Goal: Task Accomplishment & Management: Manage account settings

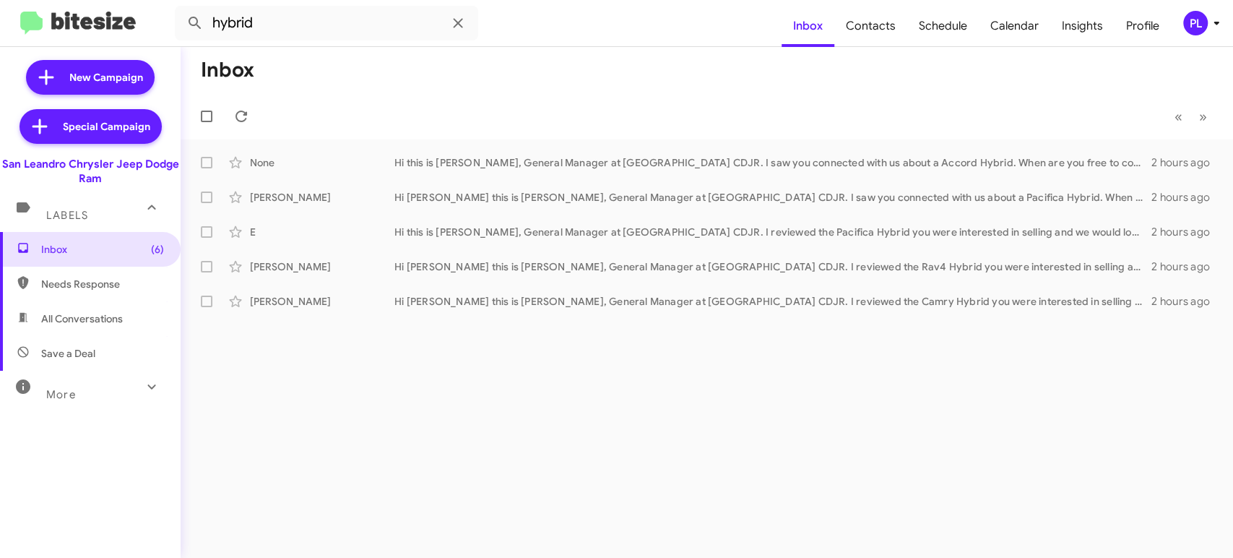
click at [1219, 22] on icon at bounding box center [1216, 22] width 17 height 17
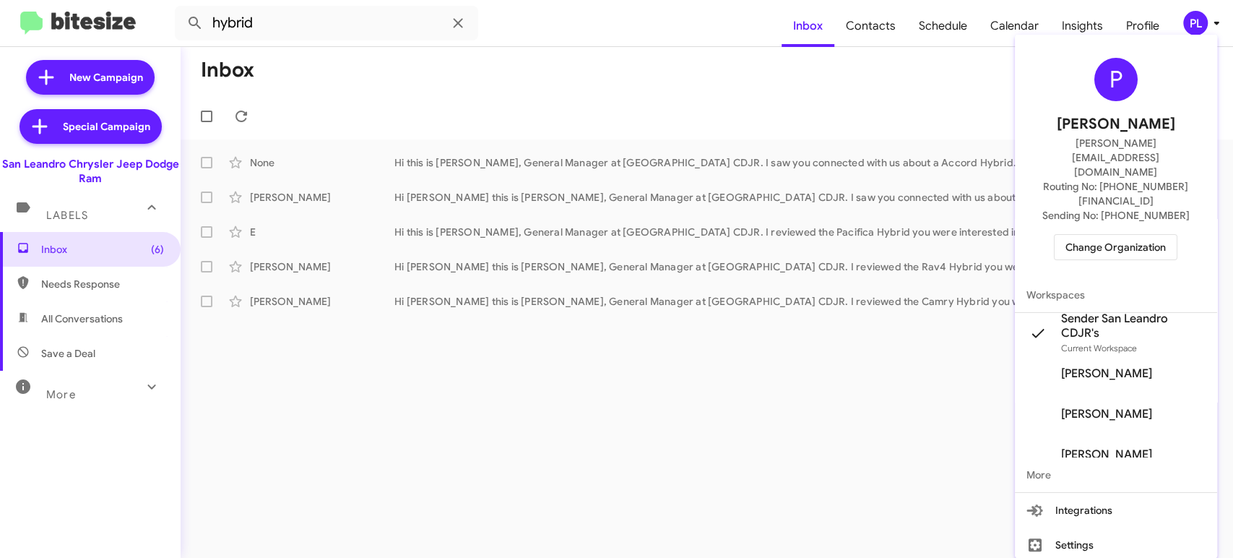
click at [1140, 235] on span "Change Organization" at bounding box center [1115, 247] width 100 height 25
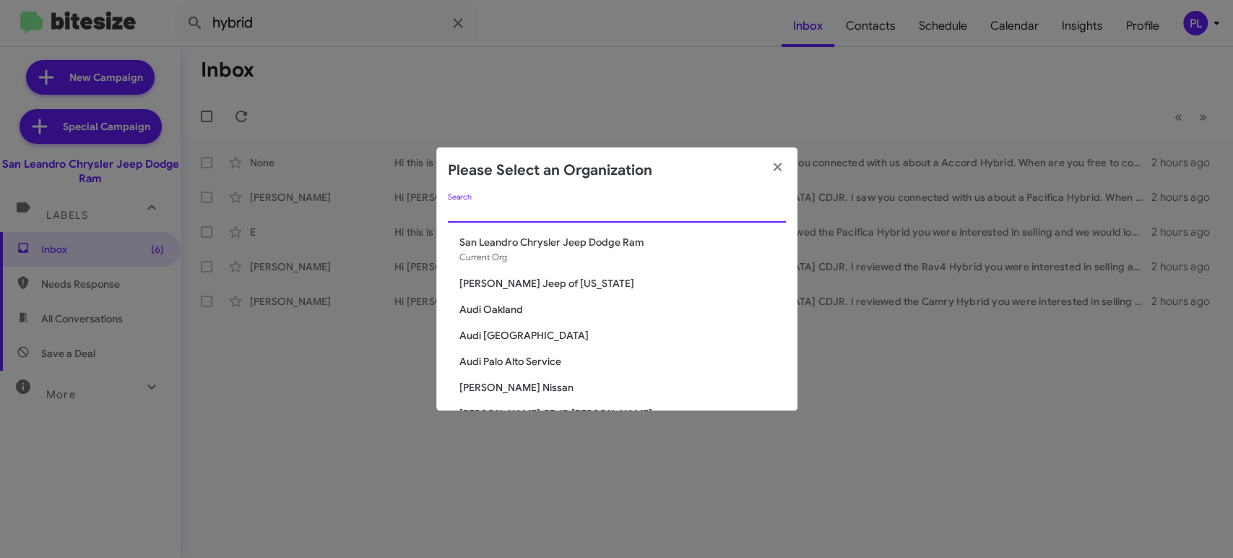
click at [568, 207] on input "Search" at bounding box center [617, 212] width 338 height 12
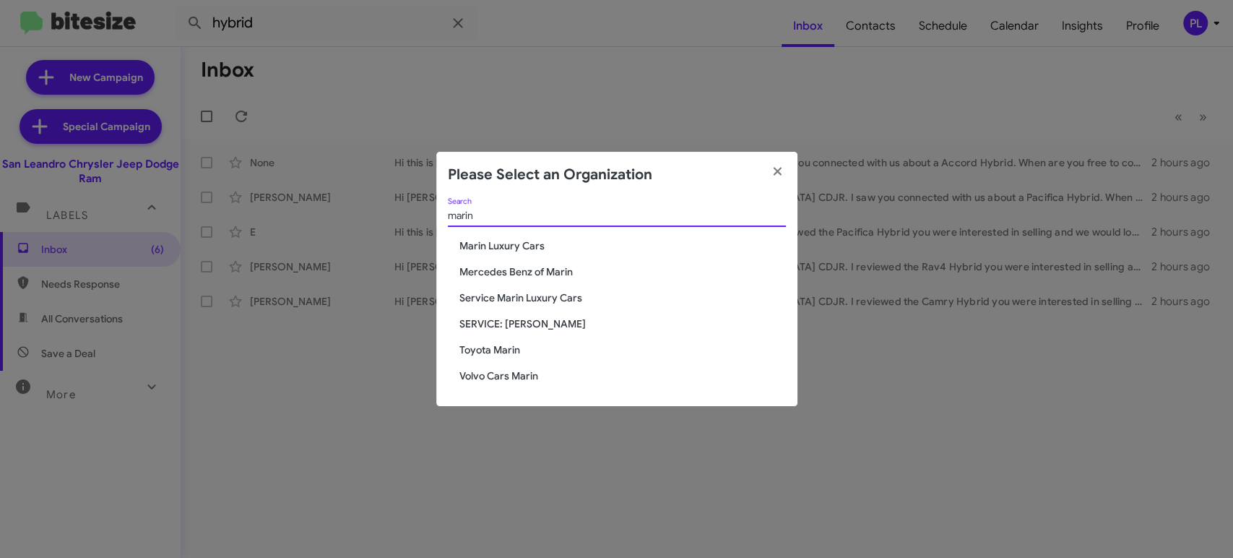
type input "marin"
click at [503, 290] on span "Service Marin Luxury Cars" at bounding box center [622, 297] width 326 height 14
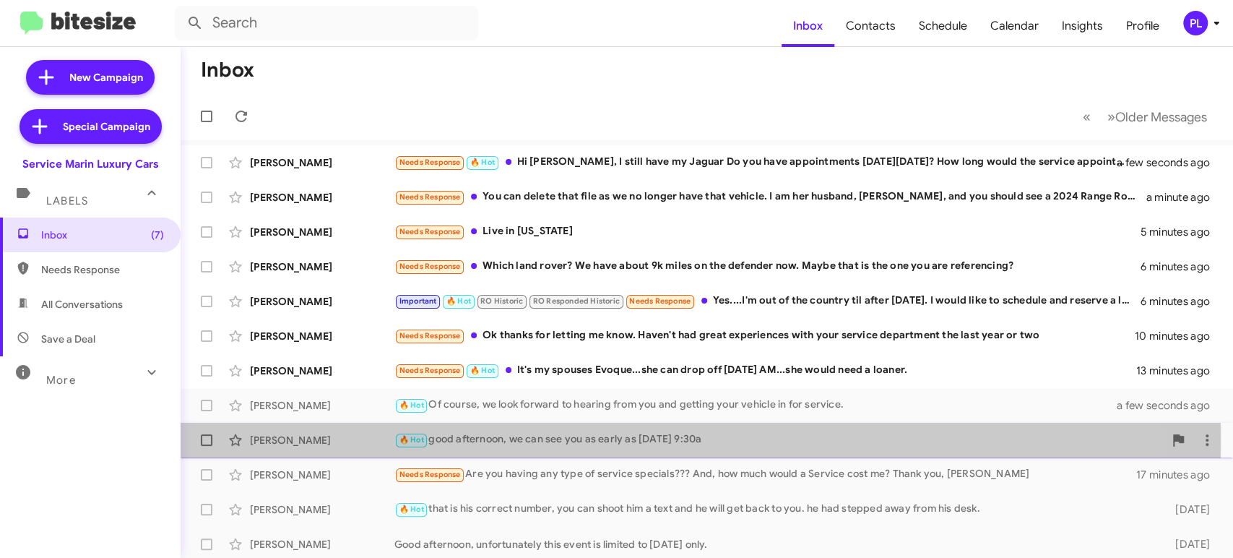
click at [457, 439] on div "🔥 Hot good afternoon, we can see you as early as Monday 9/22 at 9:30a" at bounding box center [778, 439] width 769 height 17
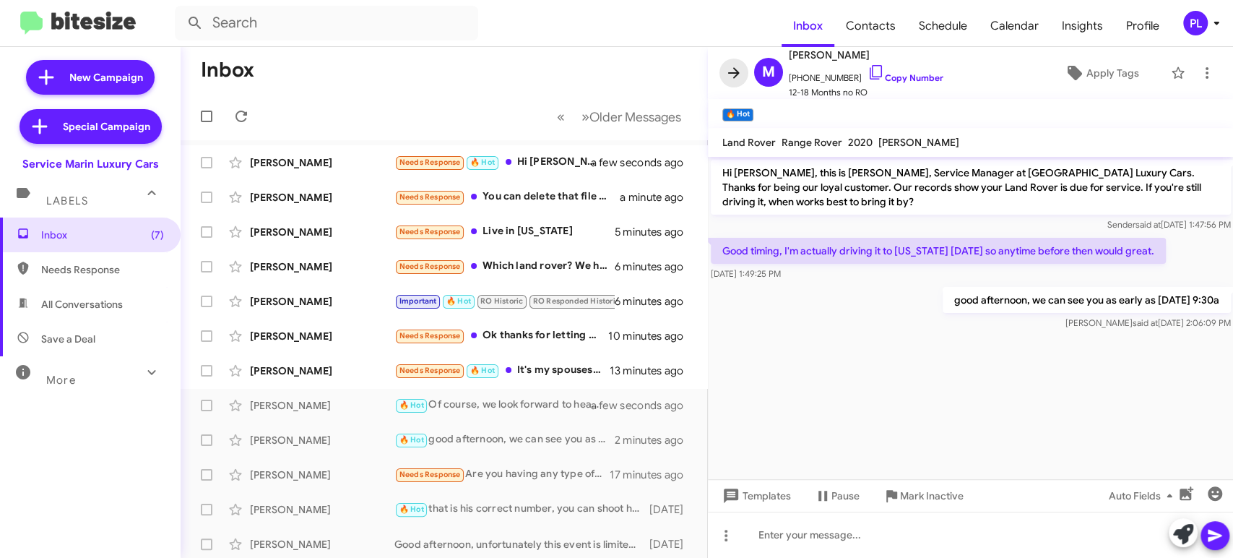
click at [730, 75] on icon at bounding box center [733, 72] width 17 height 17
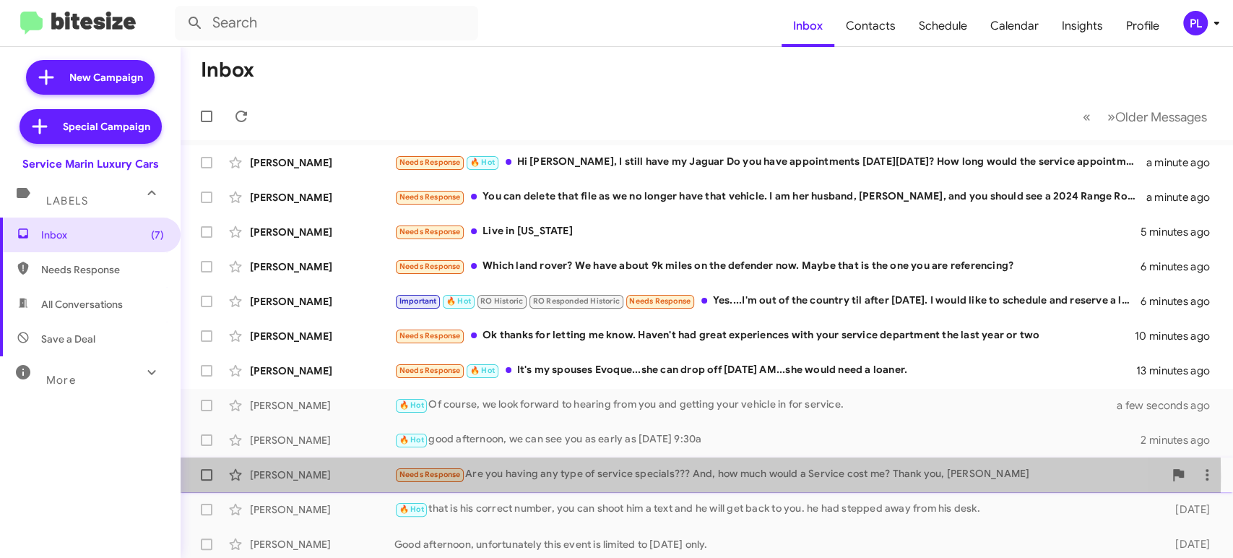
click at [633, 476] on div "Needs Response Are you having any type of service specials??? And, how much wou…" at bounding box center [778, 474] width 769 height 17
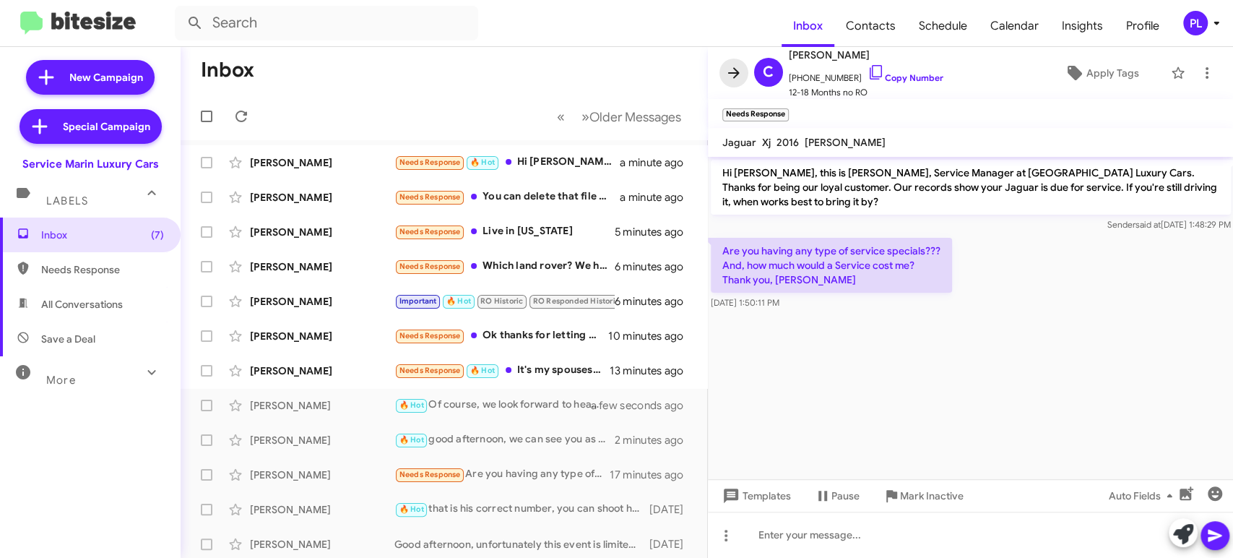
click at [732, 78] on icon at bounding box center [733, 72] width 17 height 17
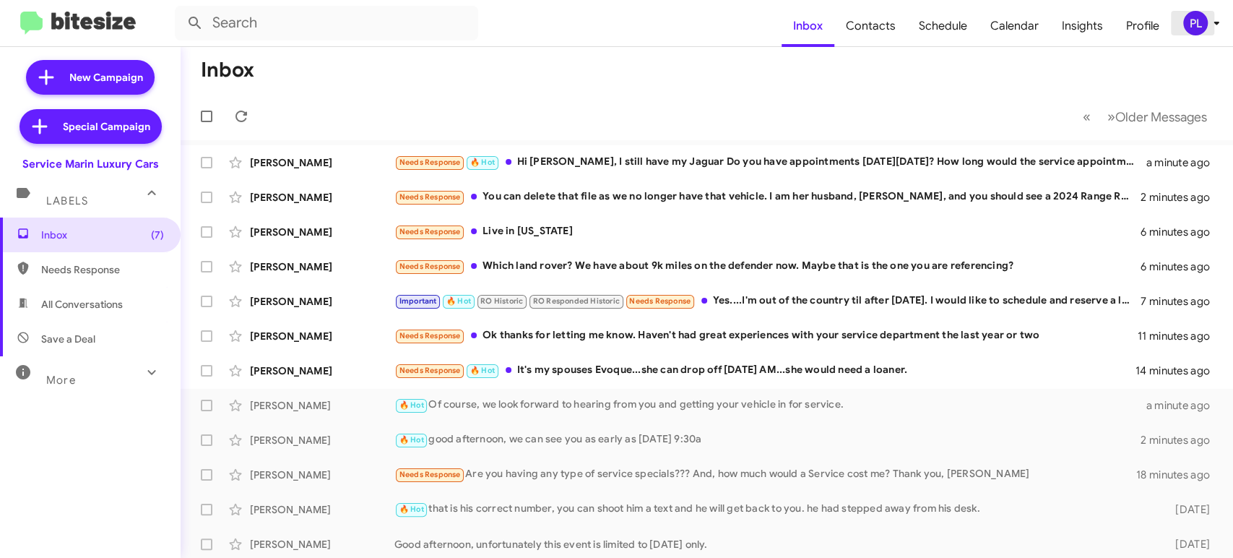
click at [1211, 27] on icon at bounding box center [1216, 22] width 17 height 17
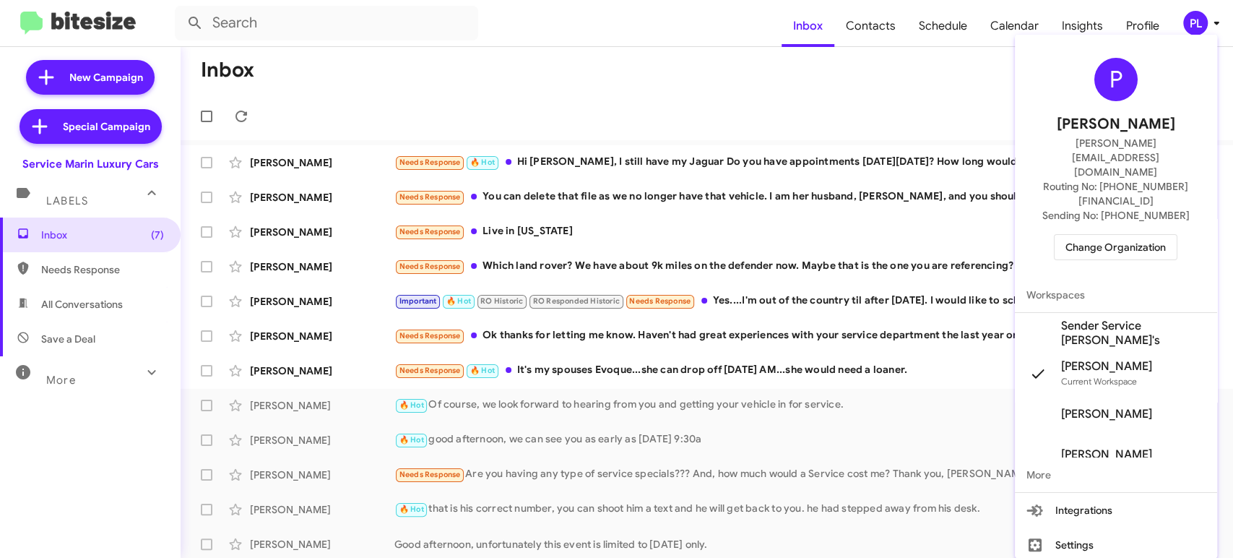
click at [1146, 27] on div at bounding box center [616, 279] width 1233 height 558
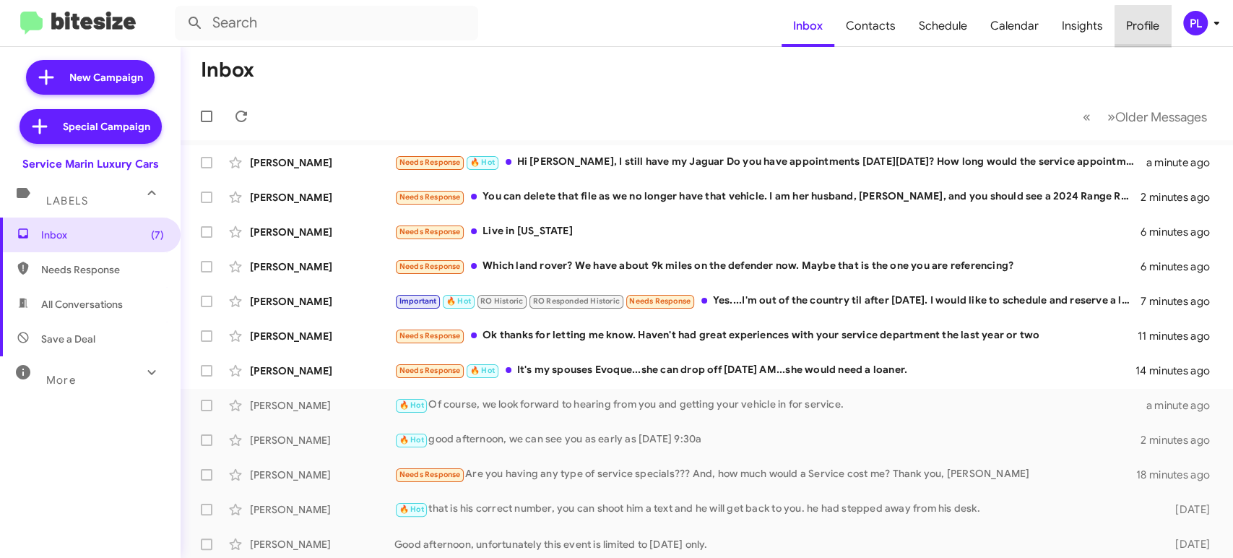
click at [1146, 27] on span "Profile" at bounding box center [1143, 26] width 56 height 42
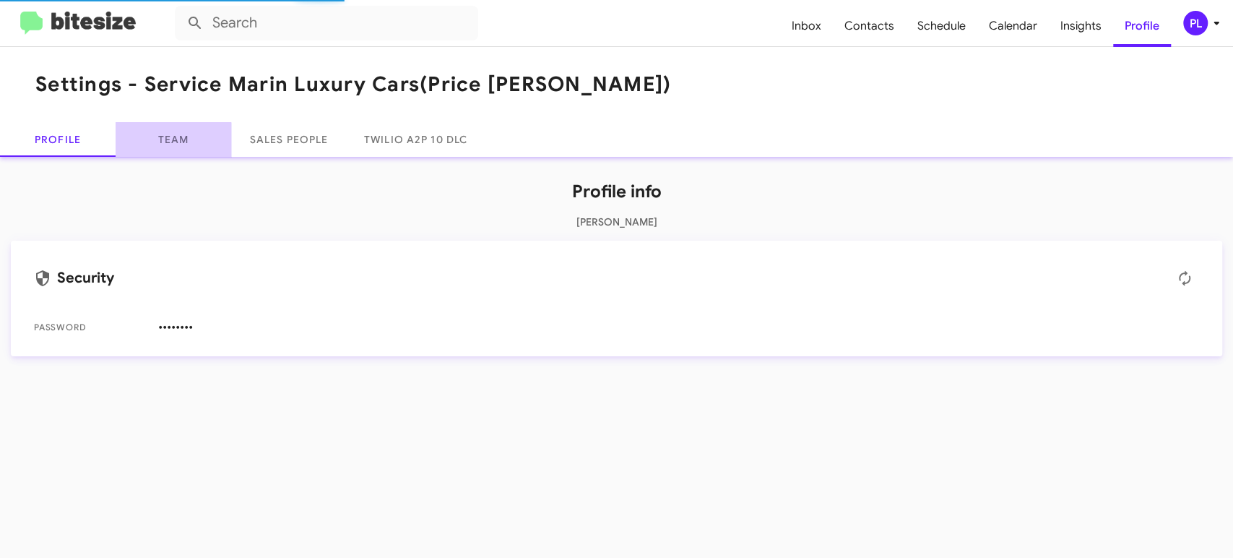
click at [170, 150] on link "Team" at bounding box center [174, 139] width 116 height 35
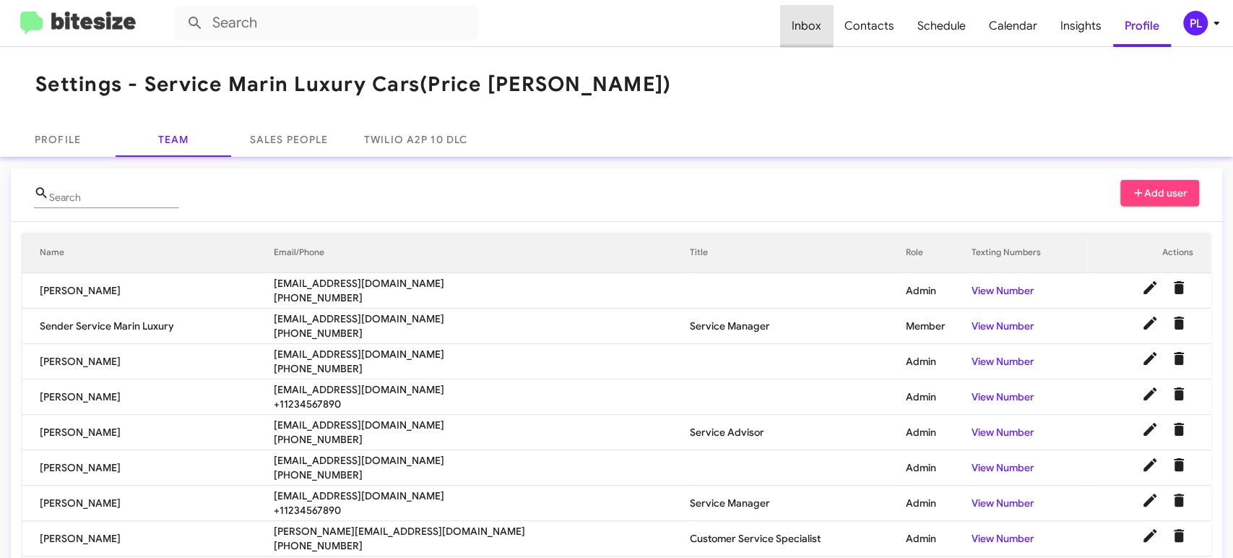
click at [820, 22] on span "Inbox" at bounding box center [806, 26] width 53 height 42
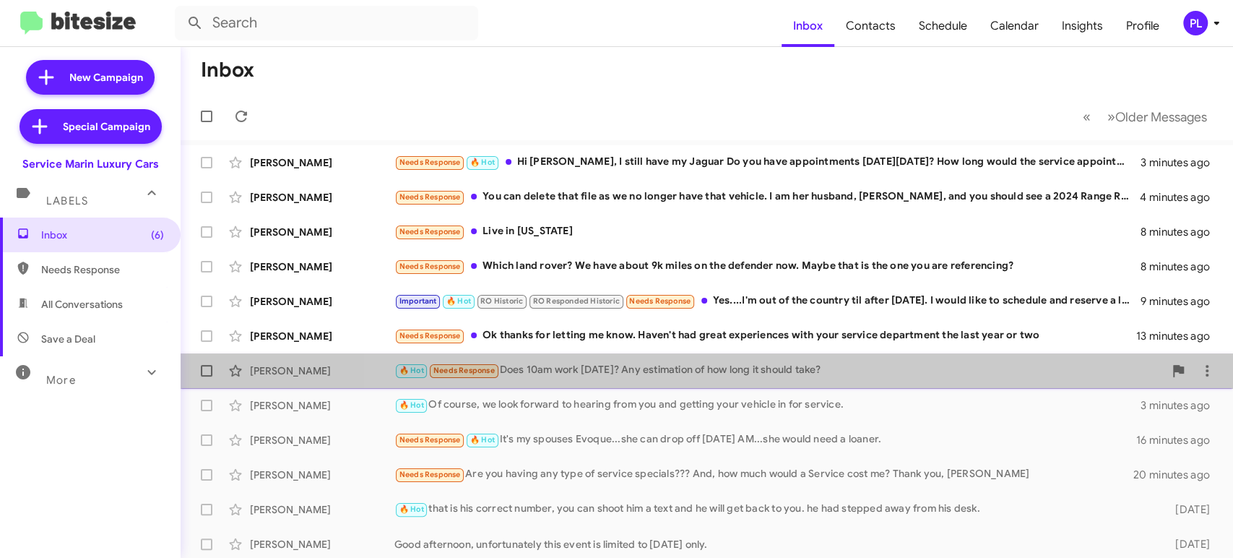
click at [789, 366] on div "🔥 Hot Needs Response Does 10am work Monday? Any estimation of how long it shoul…" at bounding box center [778, 370] width 769 height 17
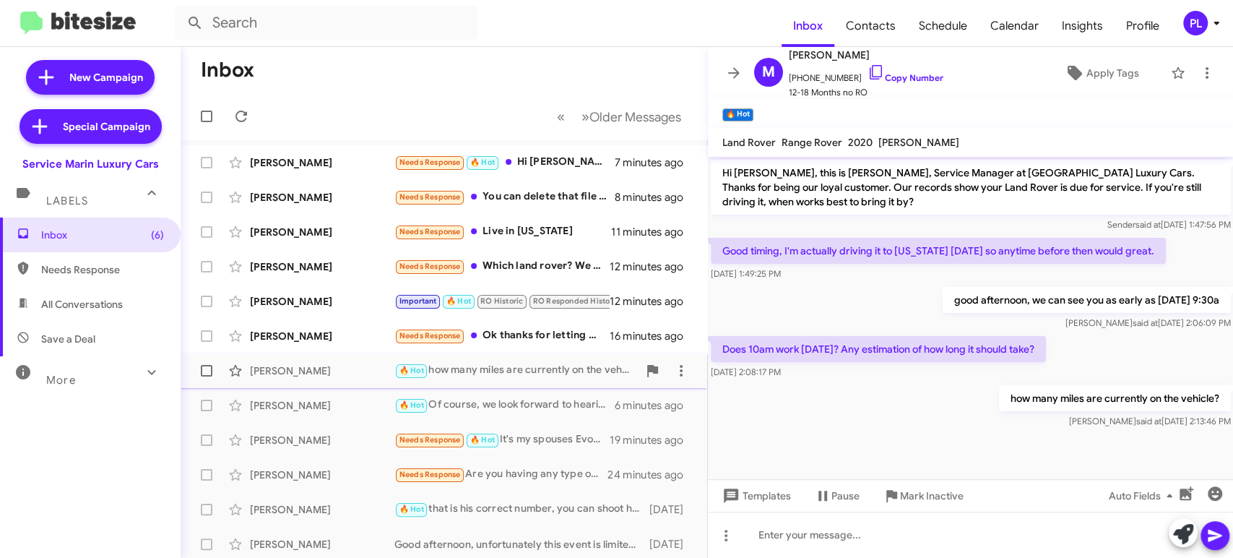
click at [480, 373] on div "🔥 Hot how many miles are currently on the vehicle?" at bounding box center [515, 370] width 243 height 17
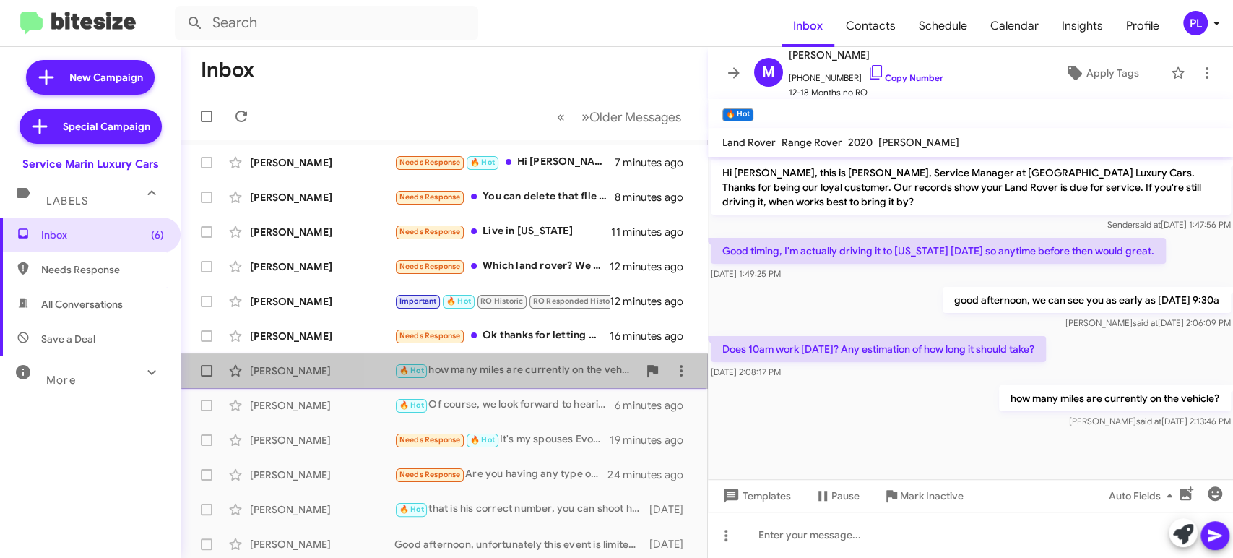
click at [480, 373] on div "🔥 Hot how many miles are currently on the vehicle?" at bounding box center [515, 370] width 243 height 17
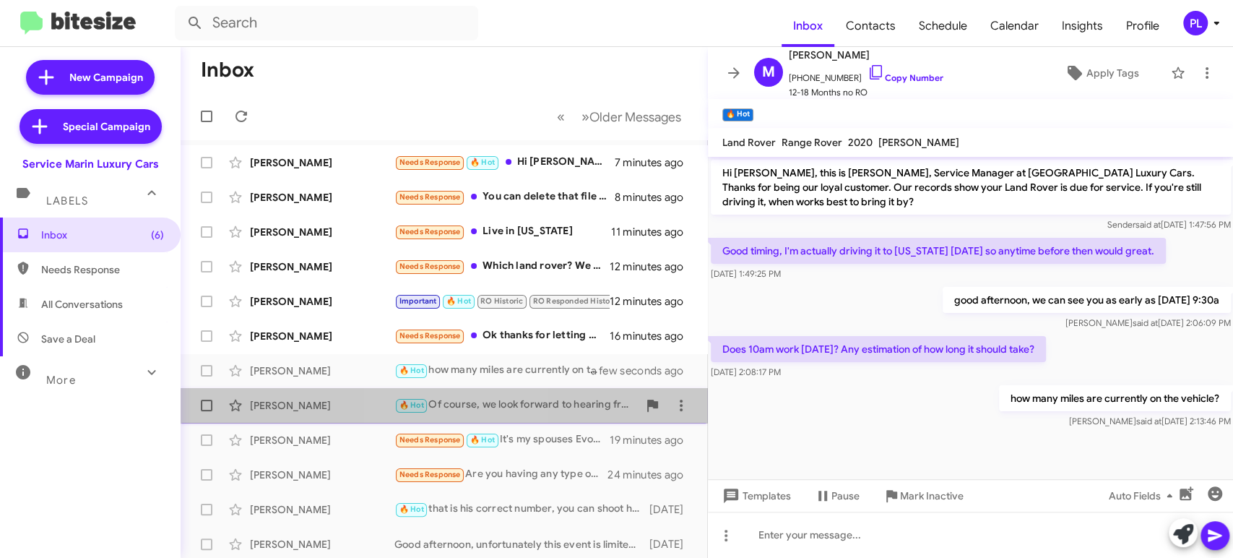
click at [459, 403] on div "🔥 Hot Of course, we look forward to hearing from you and getting your vehicle i…" at bounding box center [515, 405] width 243 height 17
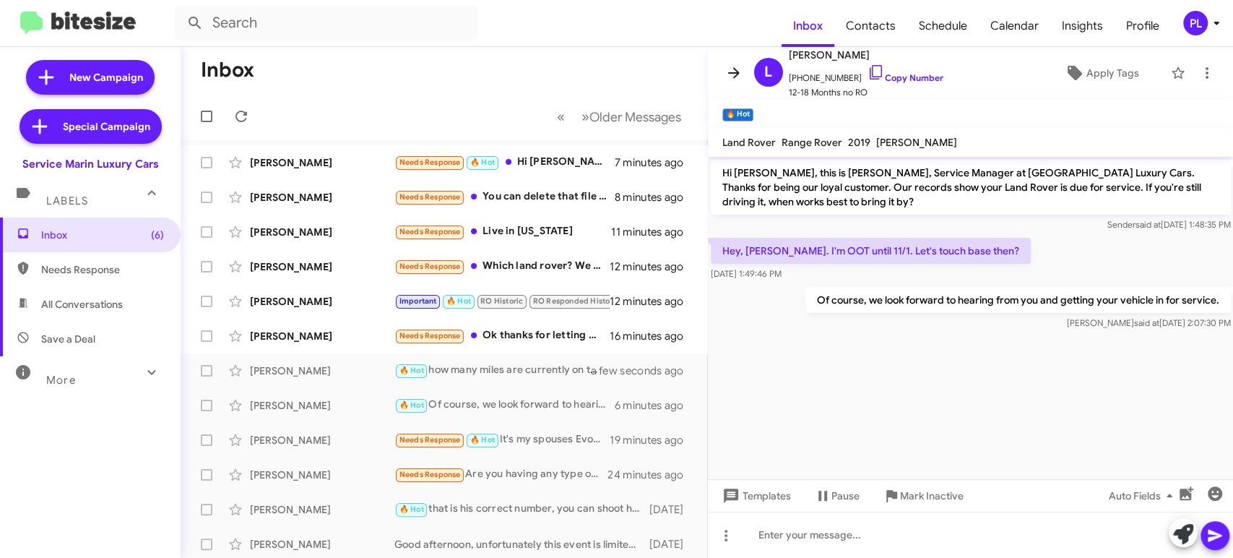
click at [726, 64] on icon at bounding box center [733, 72] width 17 height 17
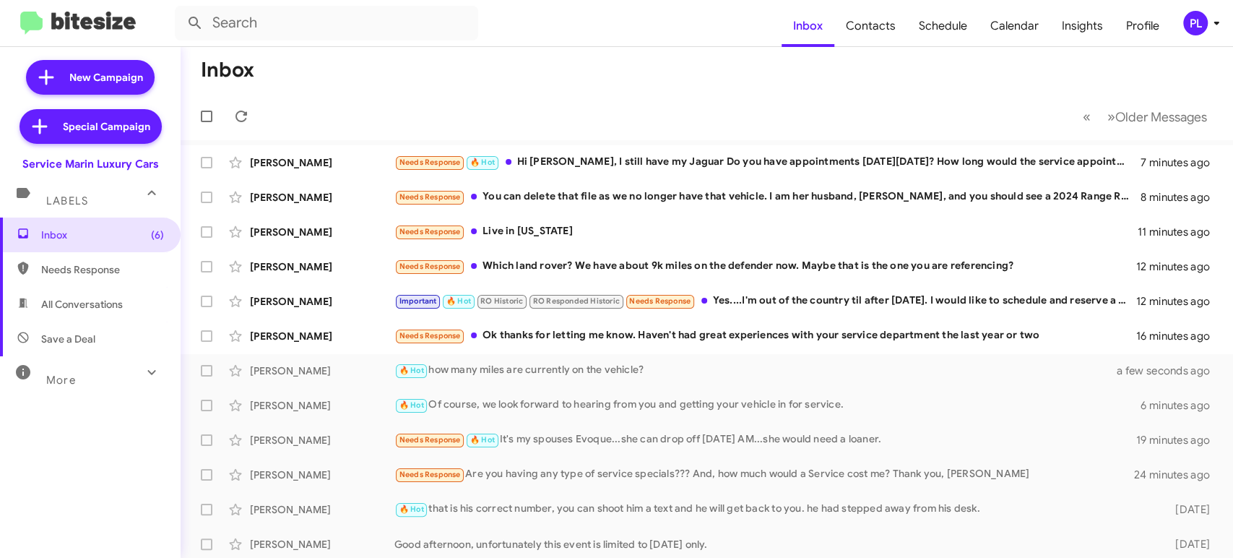
click at [1213, 21] on icon at bounding box center [1216, 22] width 17 height 17
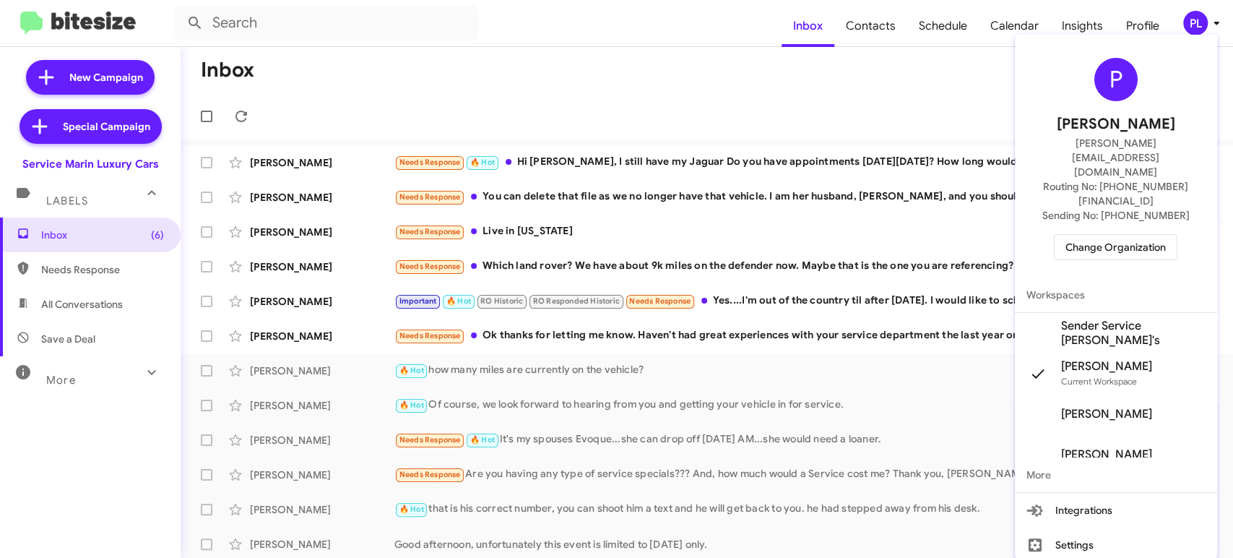
click at [1100, 235] on span "Change Organization" at bounding box center [1115, 247] width 100 height 25
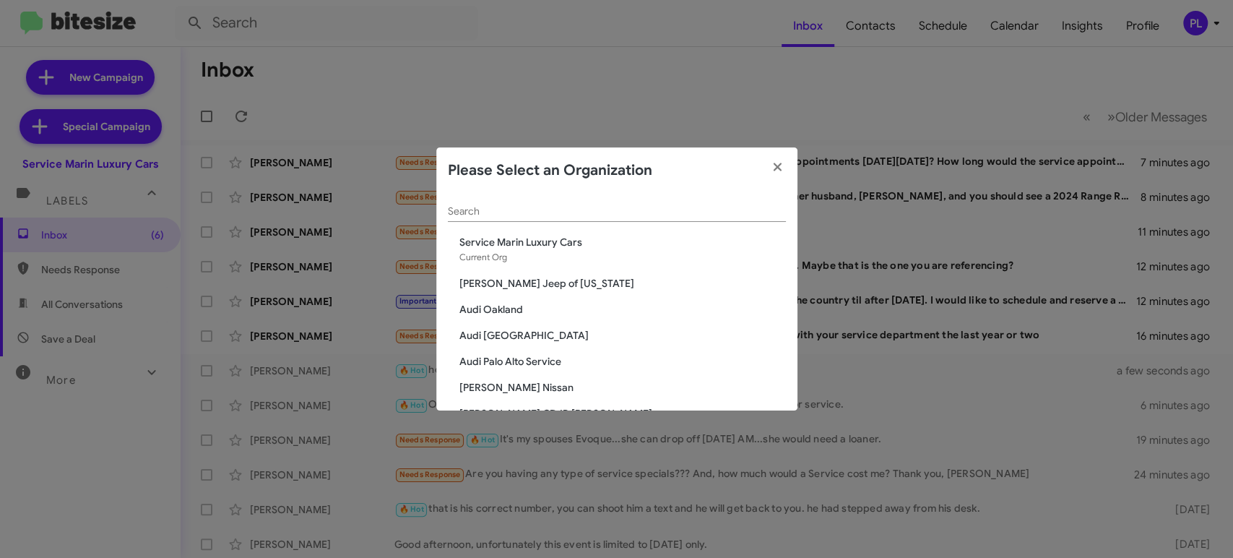
click at [695, 208] on input "Search" at bounding box center [617, 212] width 338 height 12
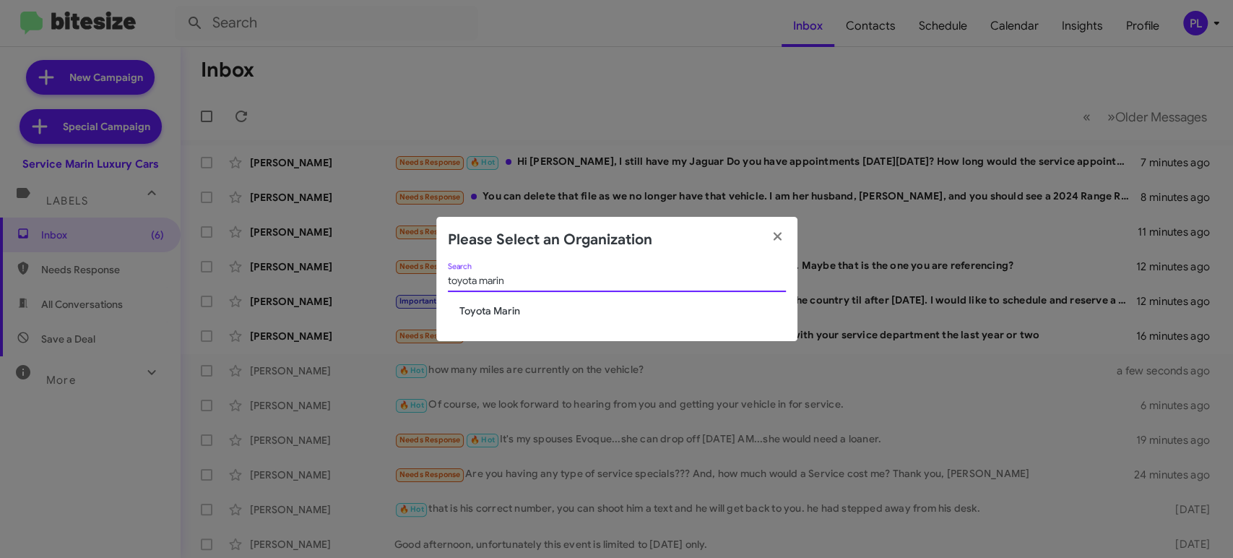
type input "toyota marin"
click at [474, 313] on span "Toyota Marin" at bounding box center [622, 310] width 326 height 14
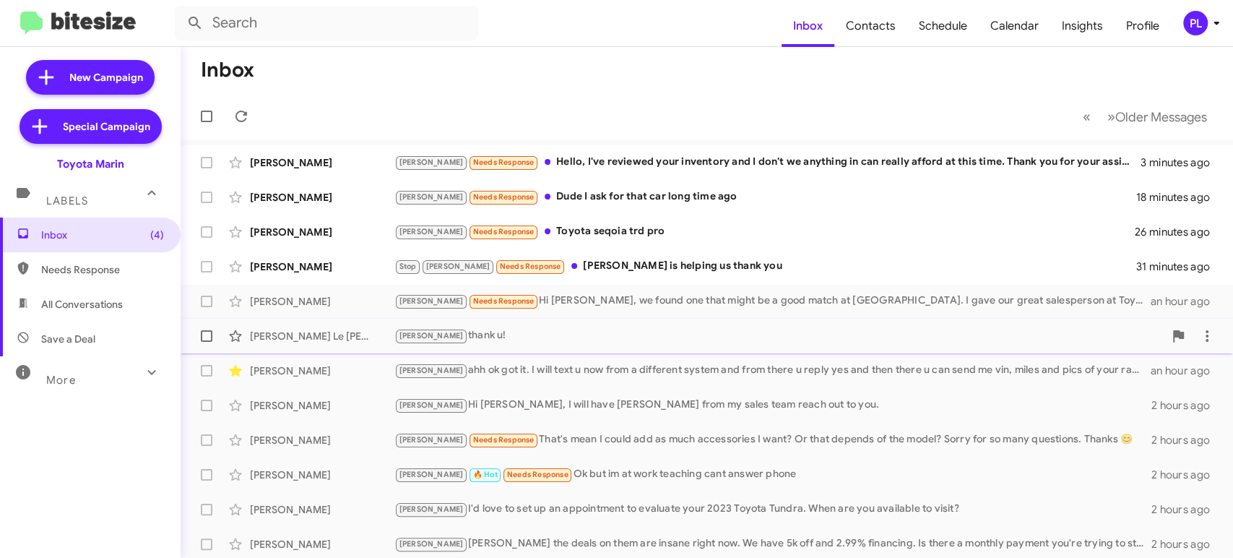
click at [534, 339] on div "[PERSON_NAME] thank u!" at bounding box center [778, 335] width 769 height 17
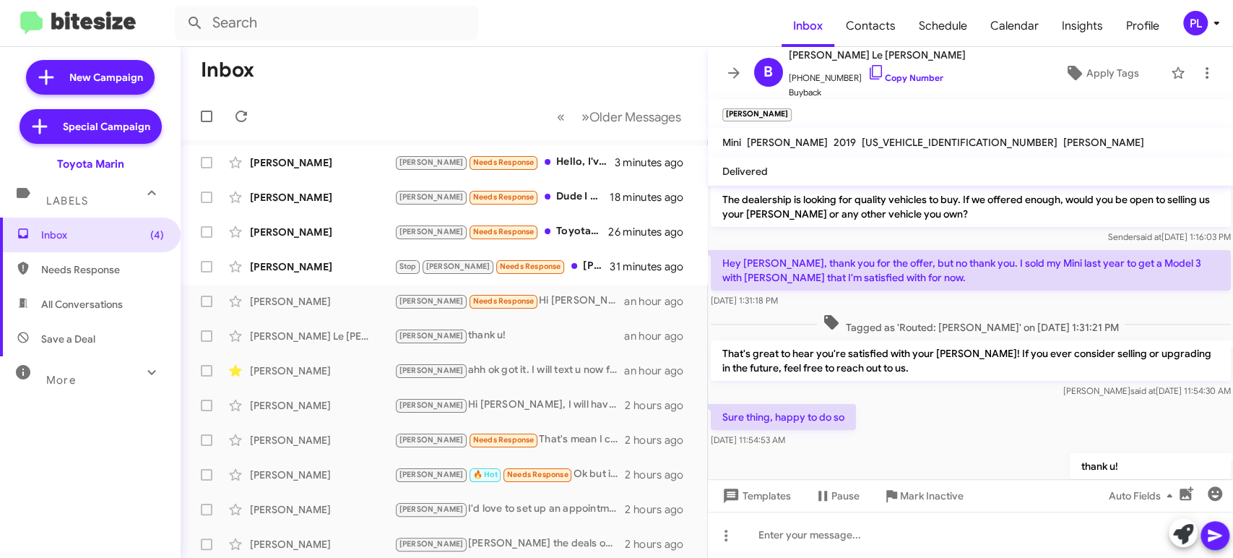
scroll to position [73, 0]
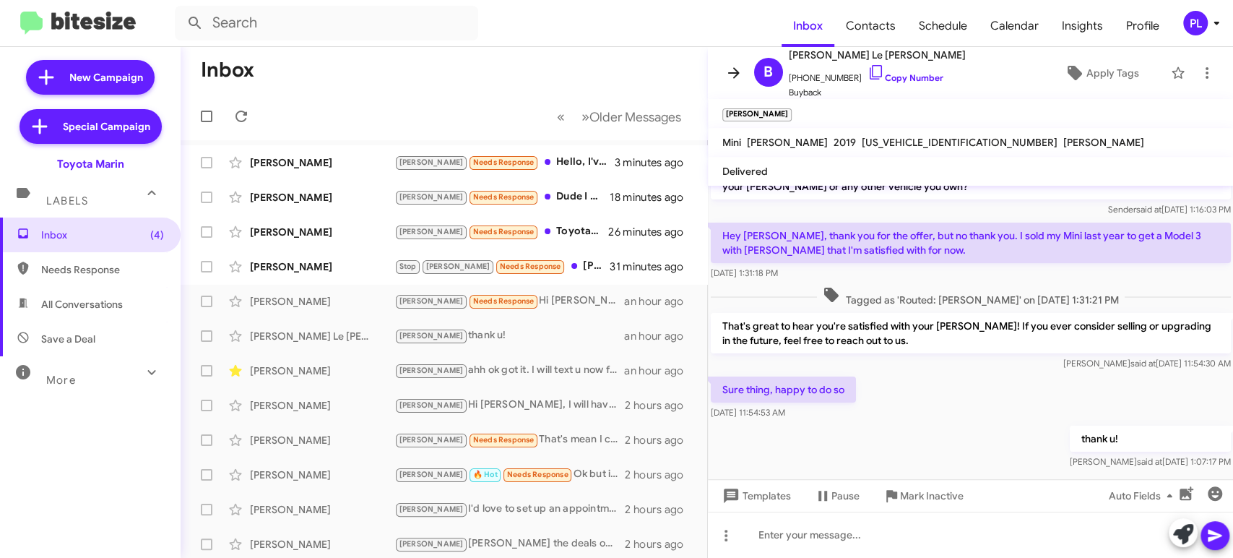
click at [735, 68] on icon at bounding box center [733, 72] width 17 height 17
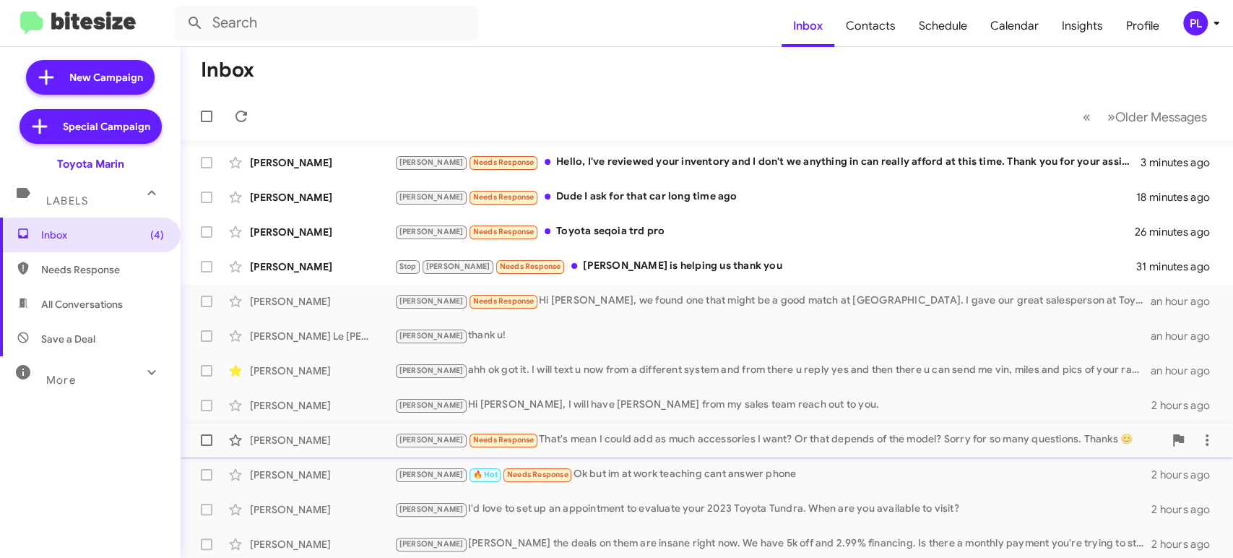
click at [628, 448] on div "[PERSON_NAME] [PERSON_NAME] Needs Response That's mean I could add as much acce…" at bounding box center [706, 439] width 1029 height 29
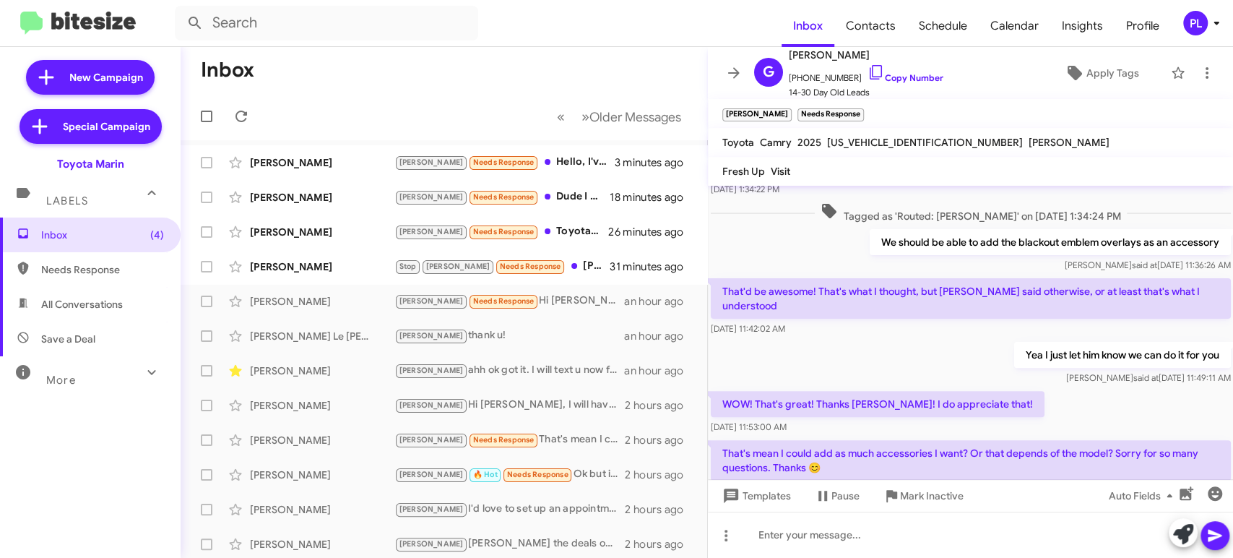
scroll to position [327, 0]
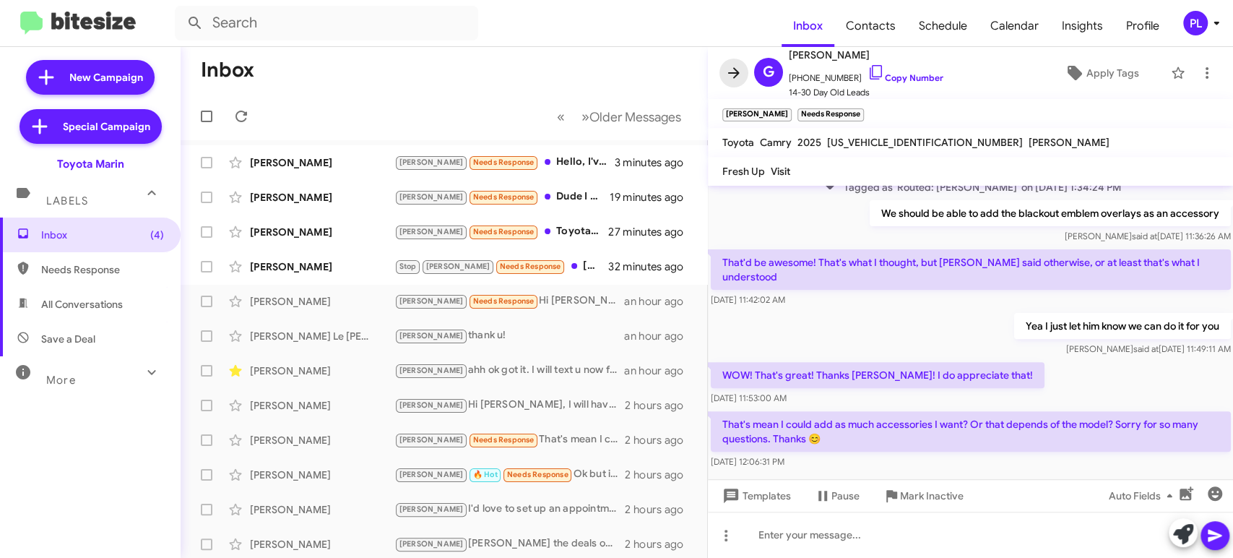
click at [732, 73] on icon at bounding box center [734, 72] width 12 height 11
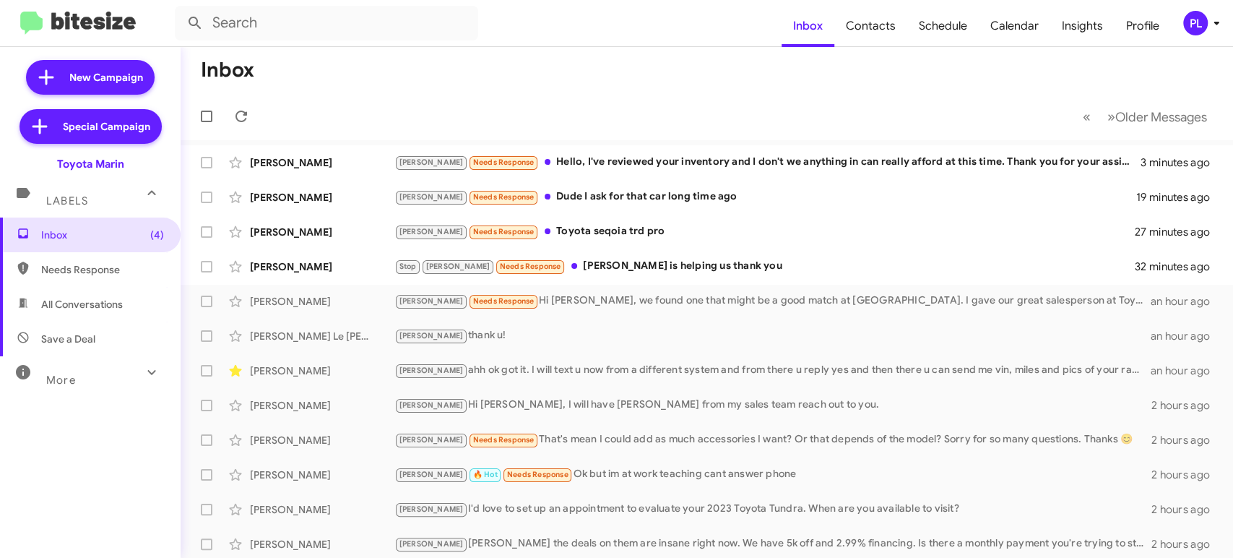
click at [1213, 21] on icon at bounding box center [1216, 22] width 17 height 17
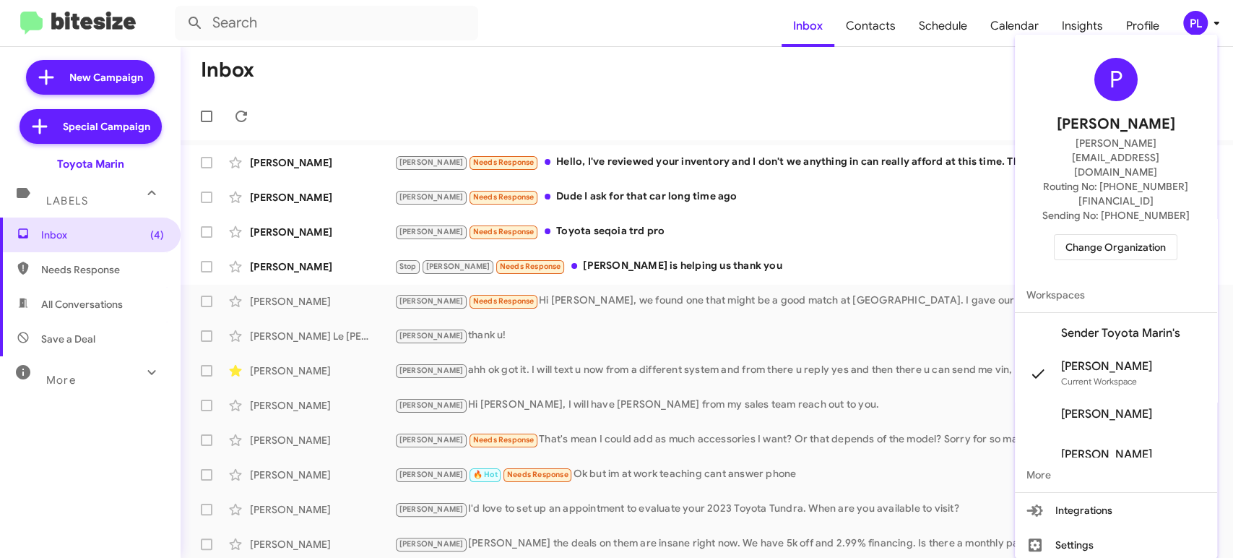
click at [1109, 235] on span "Change Organization" at bounding box center [1115, 247] width 100 height 25
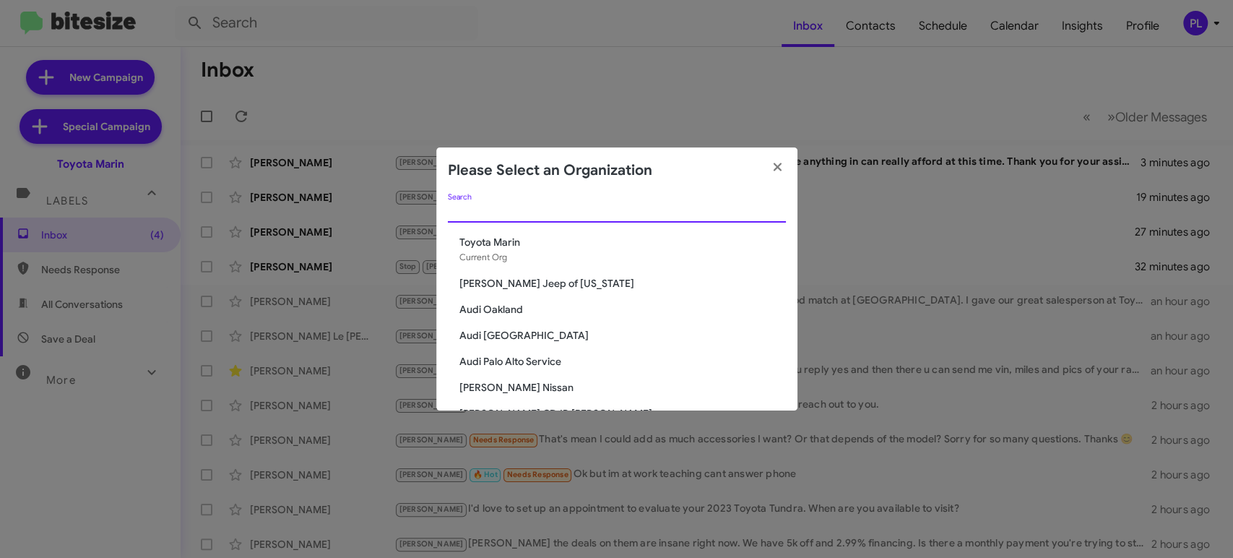
click at [678, 215] on input "Search" at bounding box center [617, 212] width 338 height 12
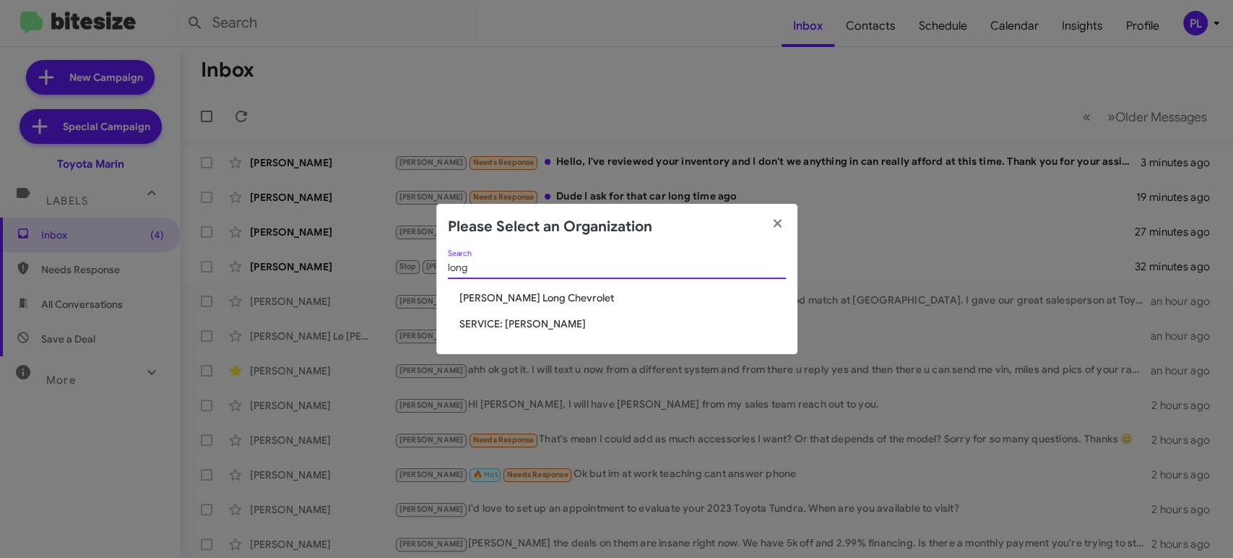
type input "long"
click at [501, 322] on span "SERVICE: Daniels Long" at bounding box center [622, 323] width 326 height 14
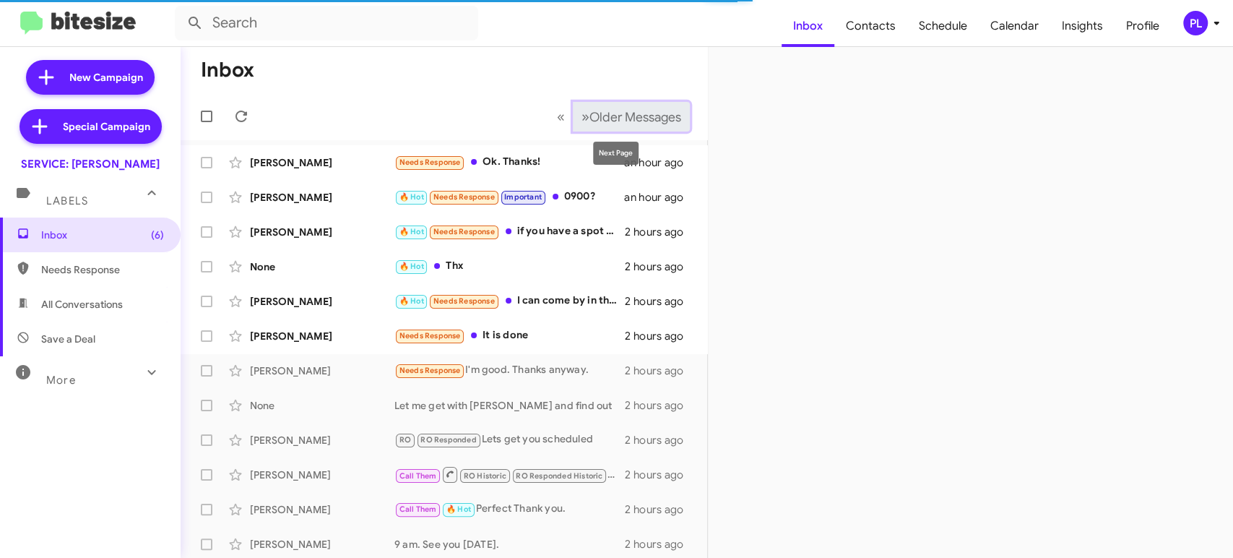
click at [589, 122] on span "Older Messages" at bounding box center [635, 117] width 92 height 16
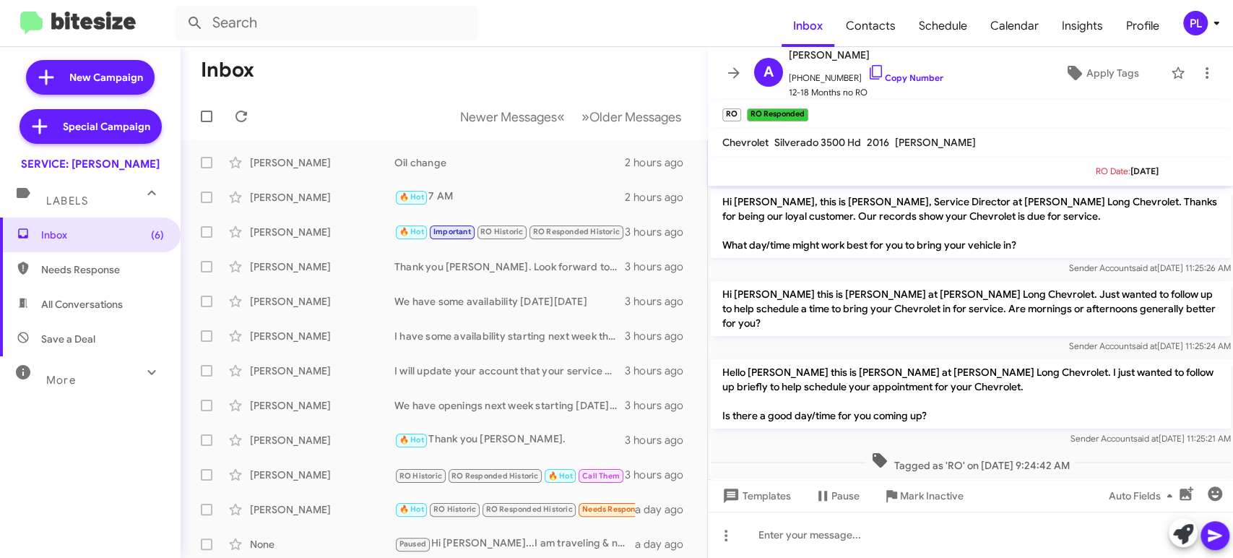
scroll to position [860, 0]
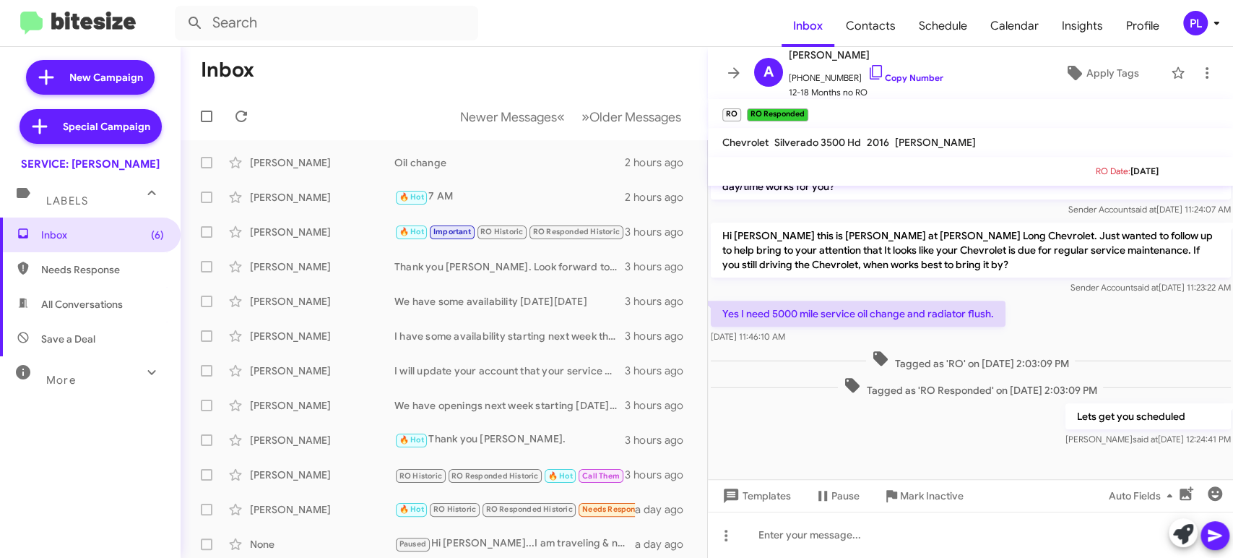
click at [1213, 27] on icon at bounding box center [1216, 22] width 17 height 17
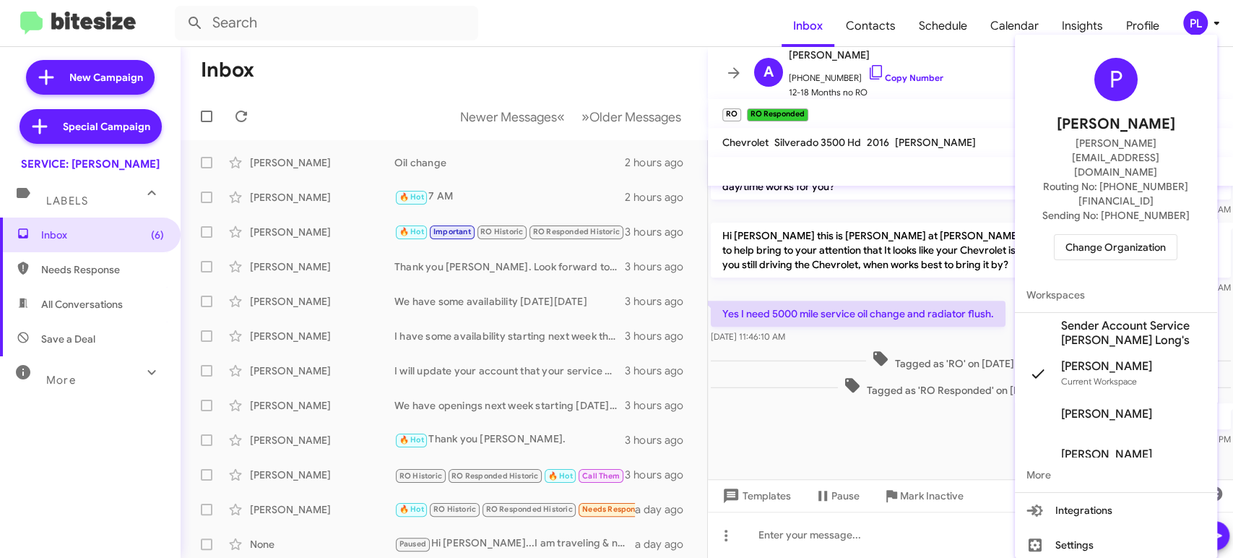
click at [1100, 235] on span "Change Organization" at bounding box center [1115, 247] width 100 height 25
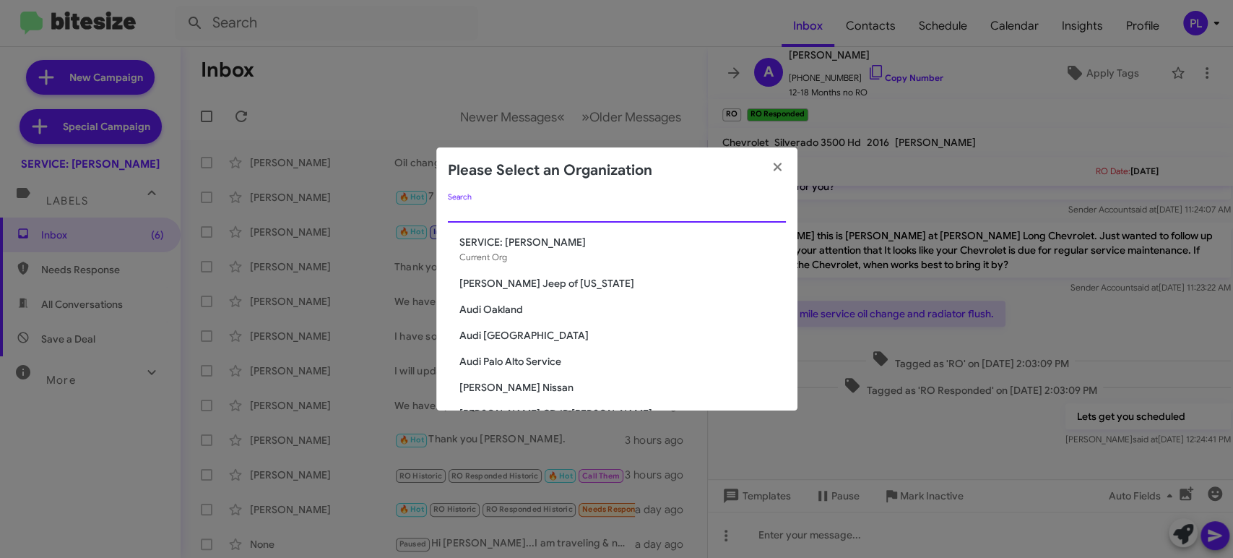
click at [601, 213] on input "Search" at bounding box center [617, 212] width 338 height 12
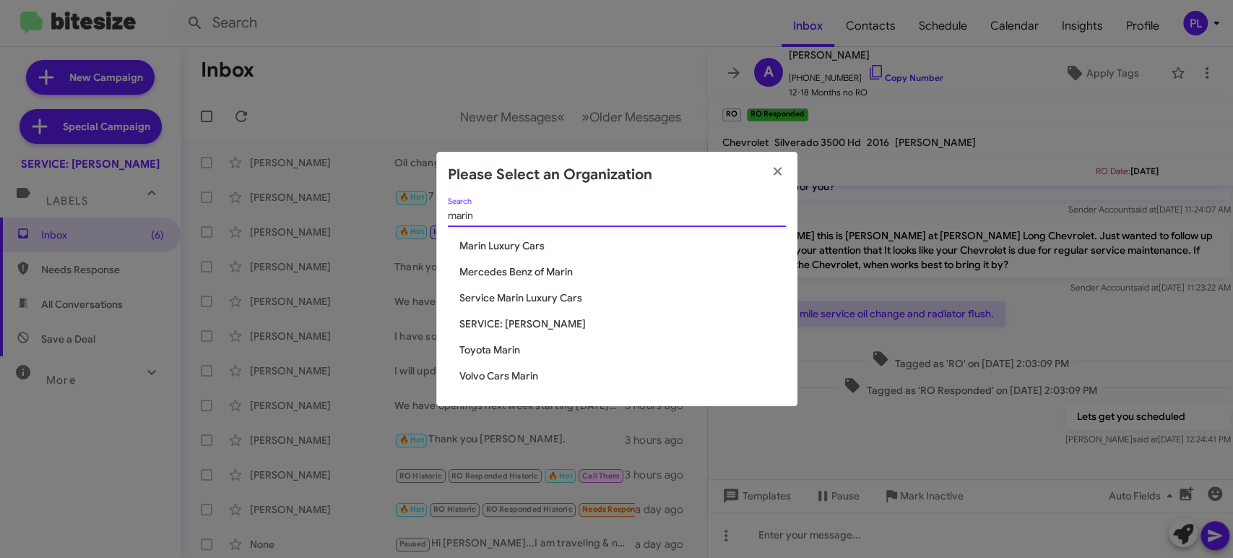
type input "marin"
click at [498, 302] on span "Service Marin Luxury Cars" at bounding box center [622, 297] width 326 height 14
